Goal: Navigation & Orientation: Find specific page/section

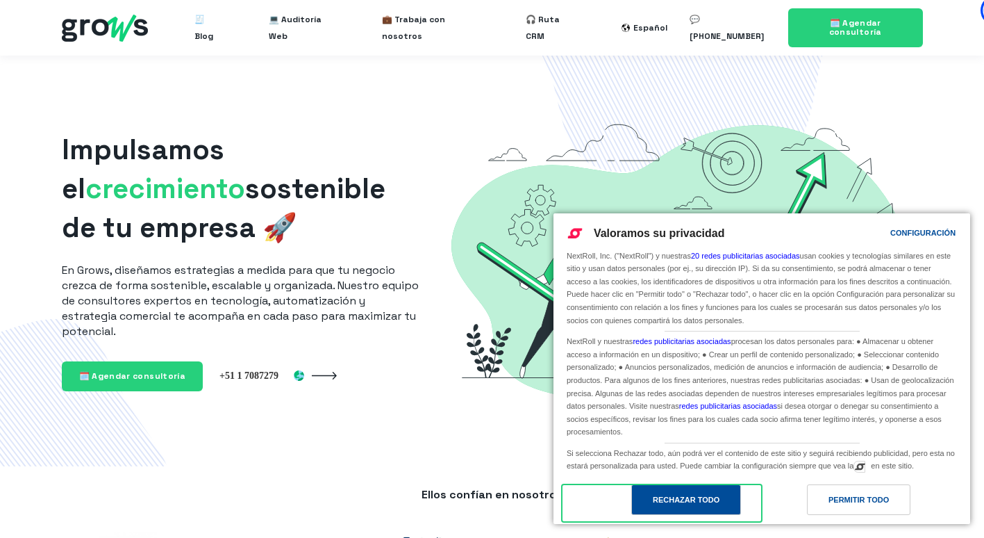
click at [700, 497] on div "Rechazar todo" at bounding box center [686, 499] width 67 height 15
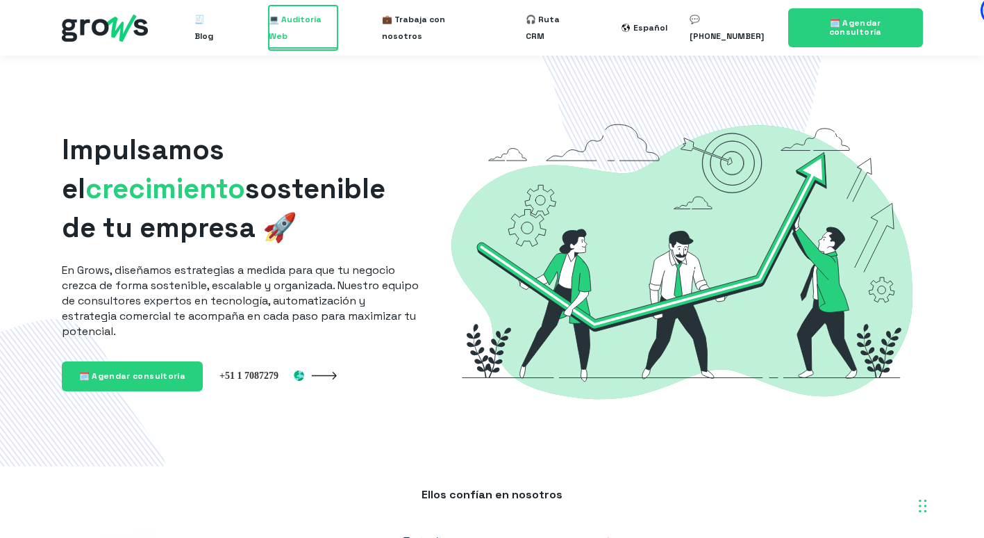
click at [325, 28] on span "💻 Auditoría Web" at bounding box center [303, 28] width 69 height 44
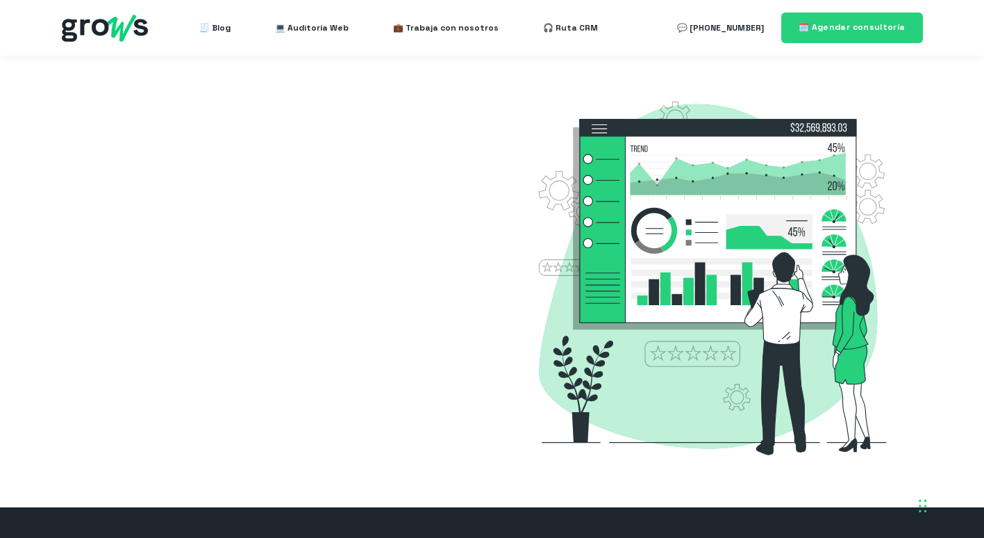
select select "ES"
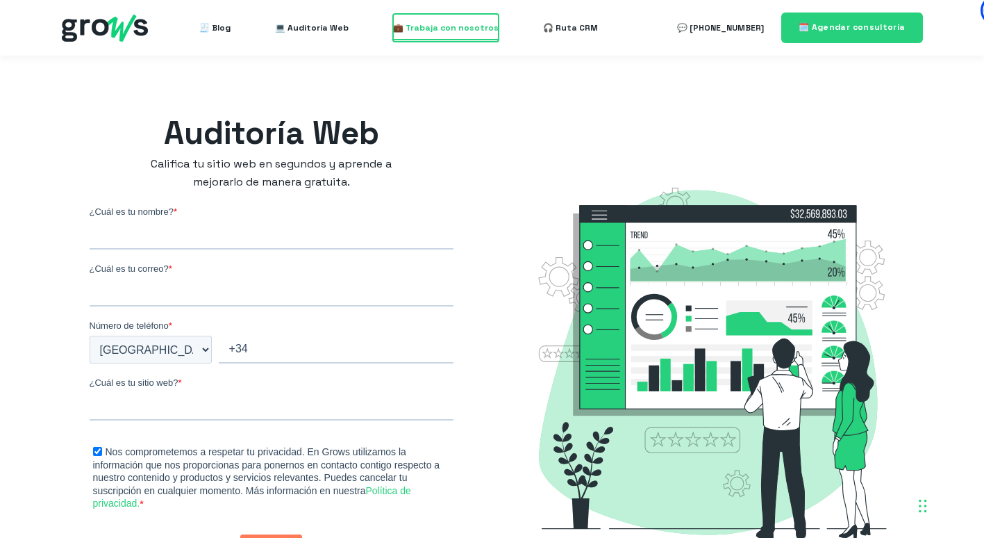
click at [424, 24] on span "💼 Trabaja con nosotros" at bounding box center [446, 28] width 106 height 28
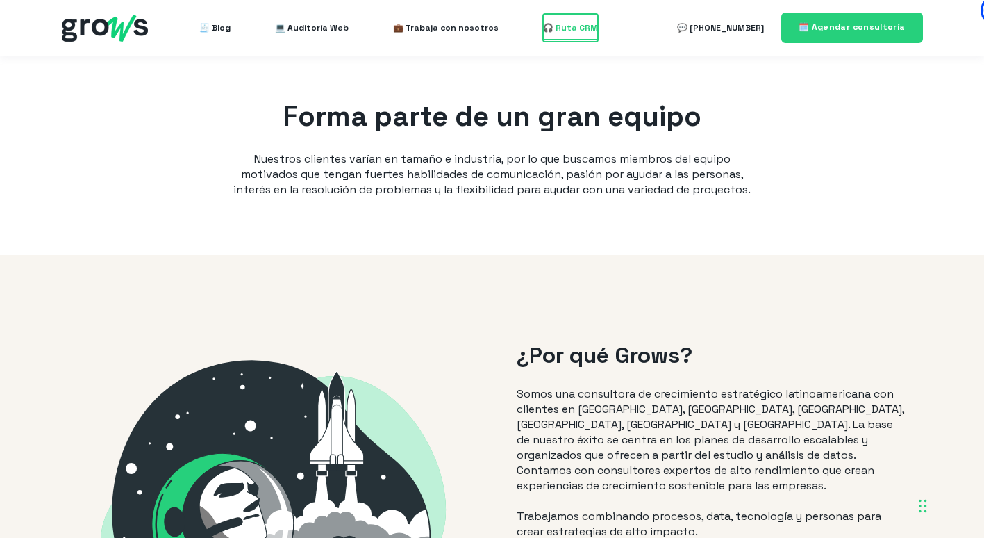
click at [551, 26] on span "🎧 Ruta CRM" at bounding box center [570, 28] width 55 height 28
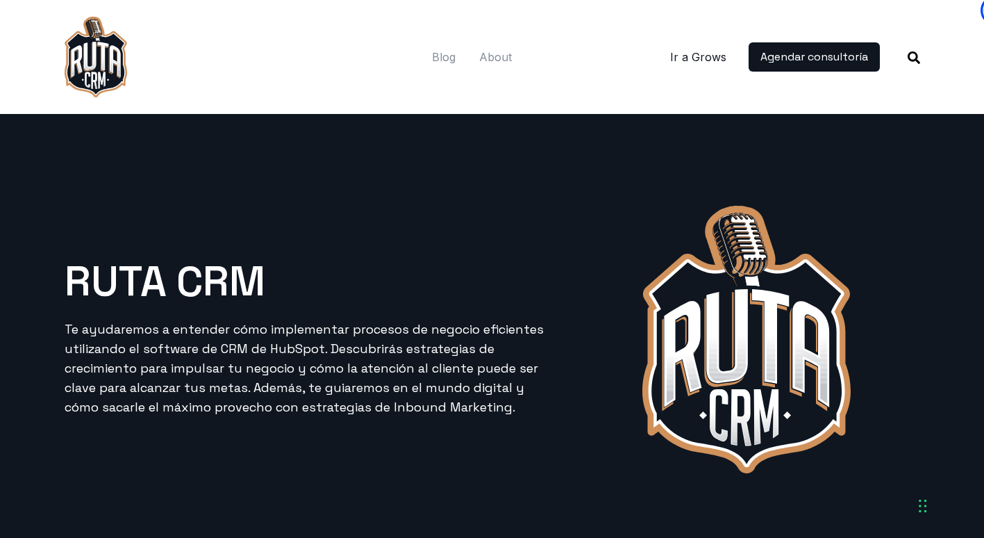
click at [697, 60] on link "Ir a Grows" at bounding box center [698, 57] width 56 height 17
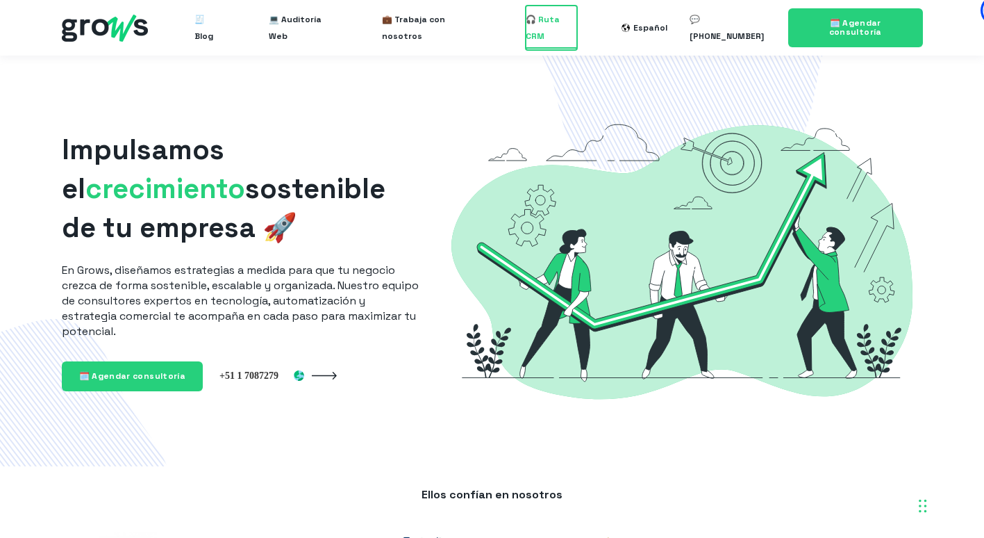
click at [556, 24] on span "🎧 Ruta CRM" at bounding box center [551, 28] width 51 height 44
